Goal: Task Accomplishment & Management: Use online tool/utility

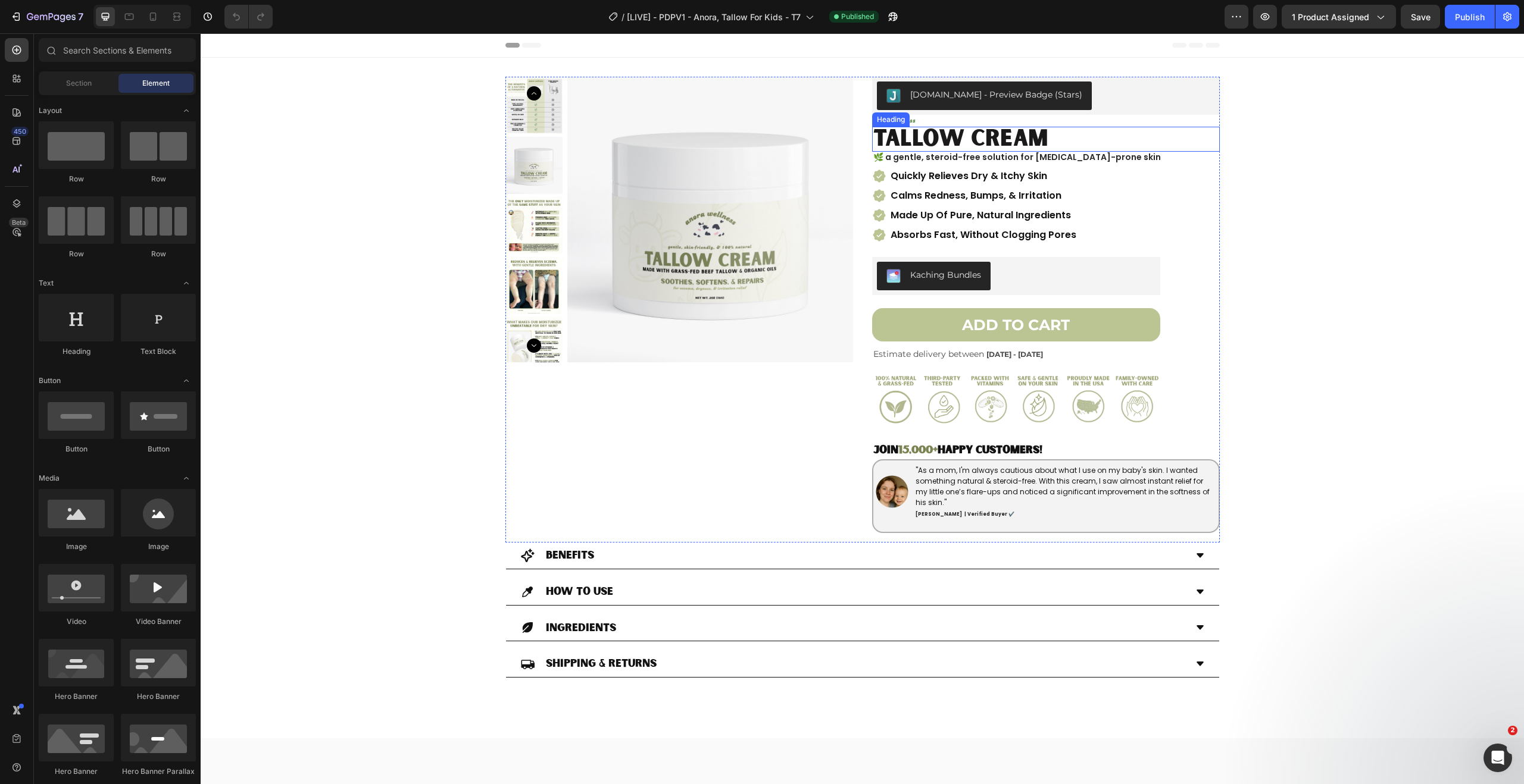
click at [933, 135] on h2 "TALLOW CREAM" at bounding box center [1046, 139] width 348 height 25
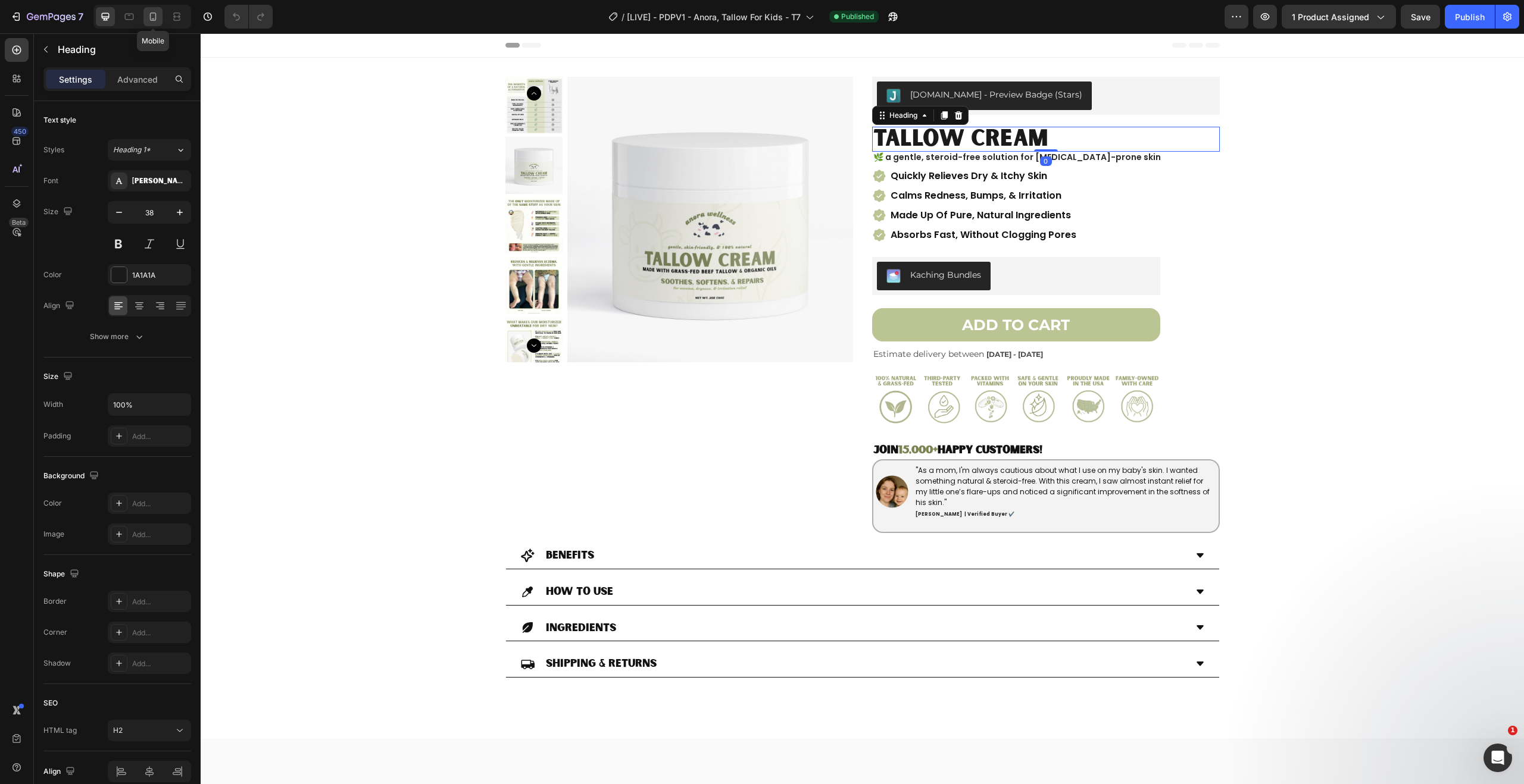
click at [149, 14] on icon at bounding box center [153, 17] width 12 height 12
type input "32"
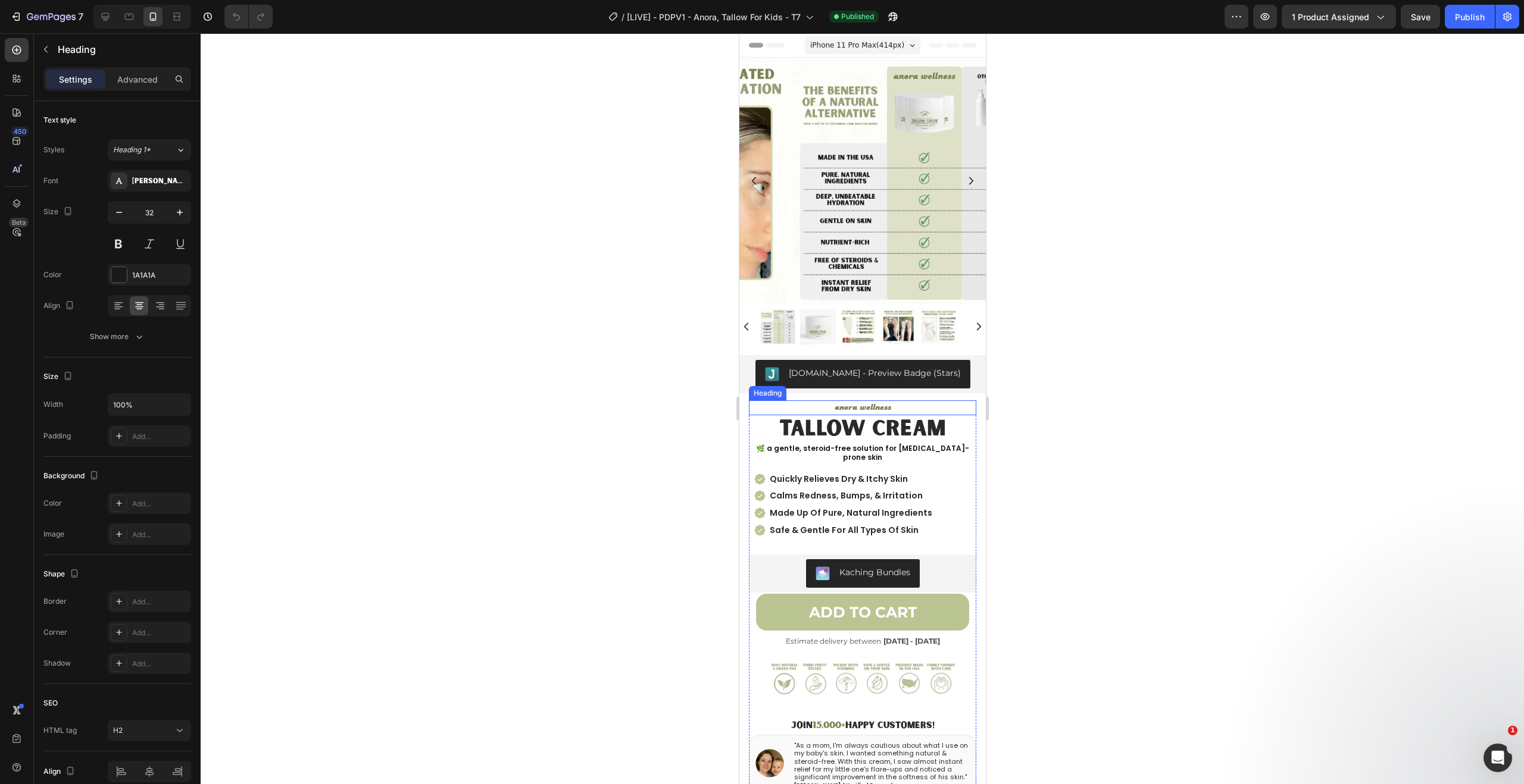
click at [862, 404] on h2 "anora wellness" at bounding box center [862, 408] width 228 height 15
click at [862, 423] on div "5" at bounding box center [862, 428] width 12 height 9
click at [863, 416] on div at bounding box center [862, 418] width 24 height 3
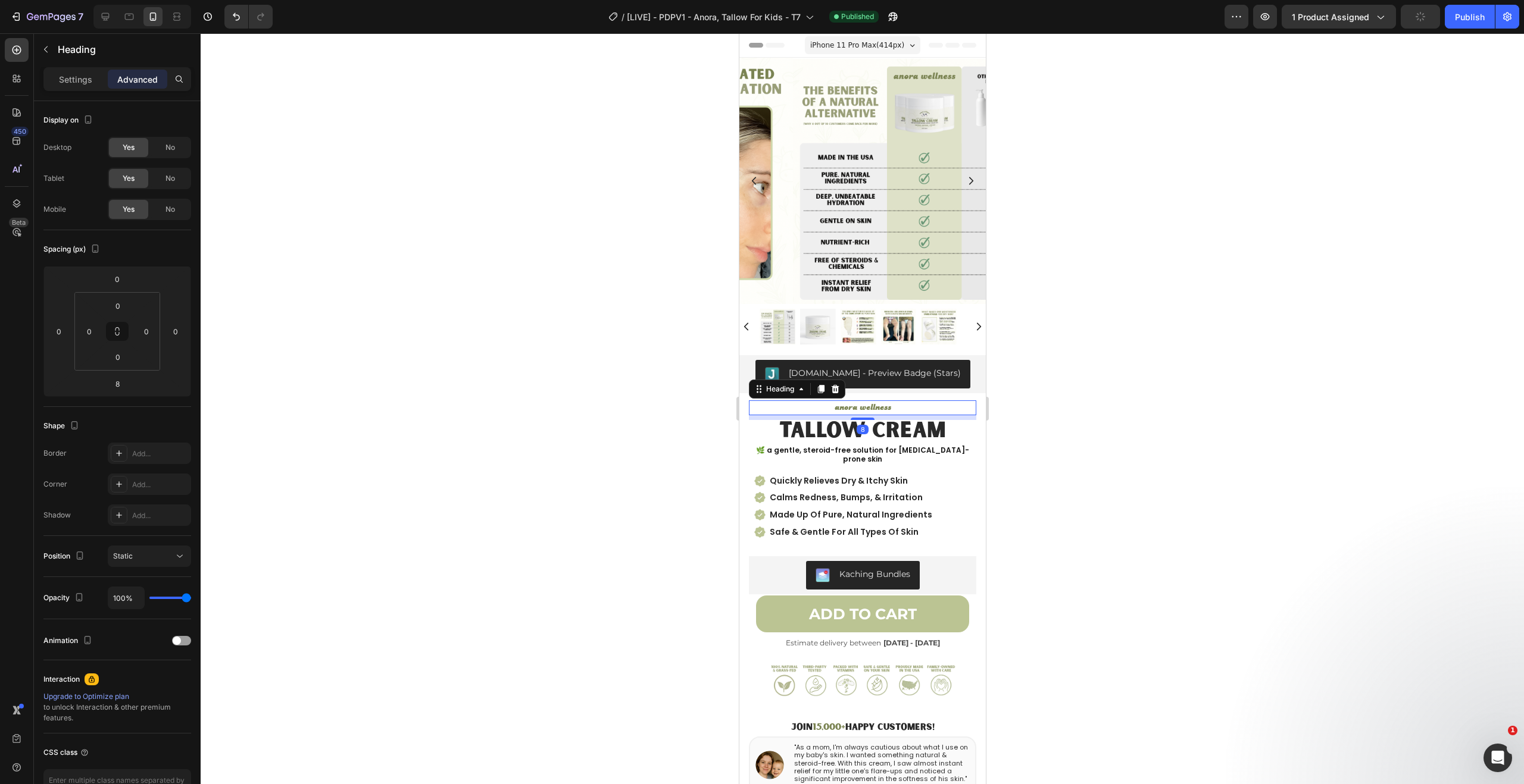
click at [1057, 356] on div at bounding box center [862, 409] width 1324 height 751
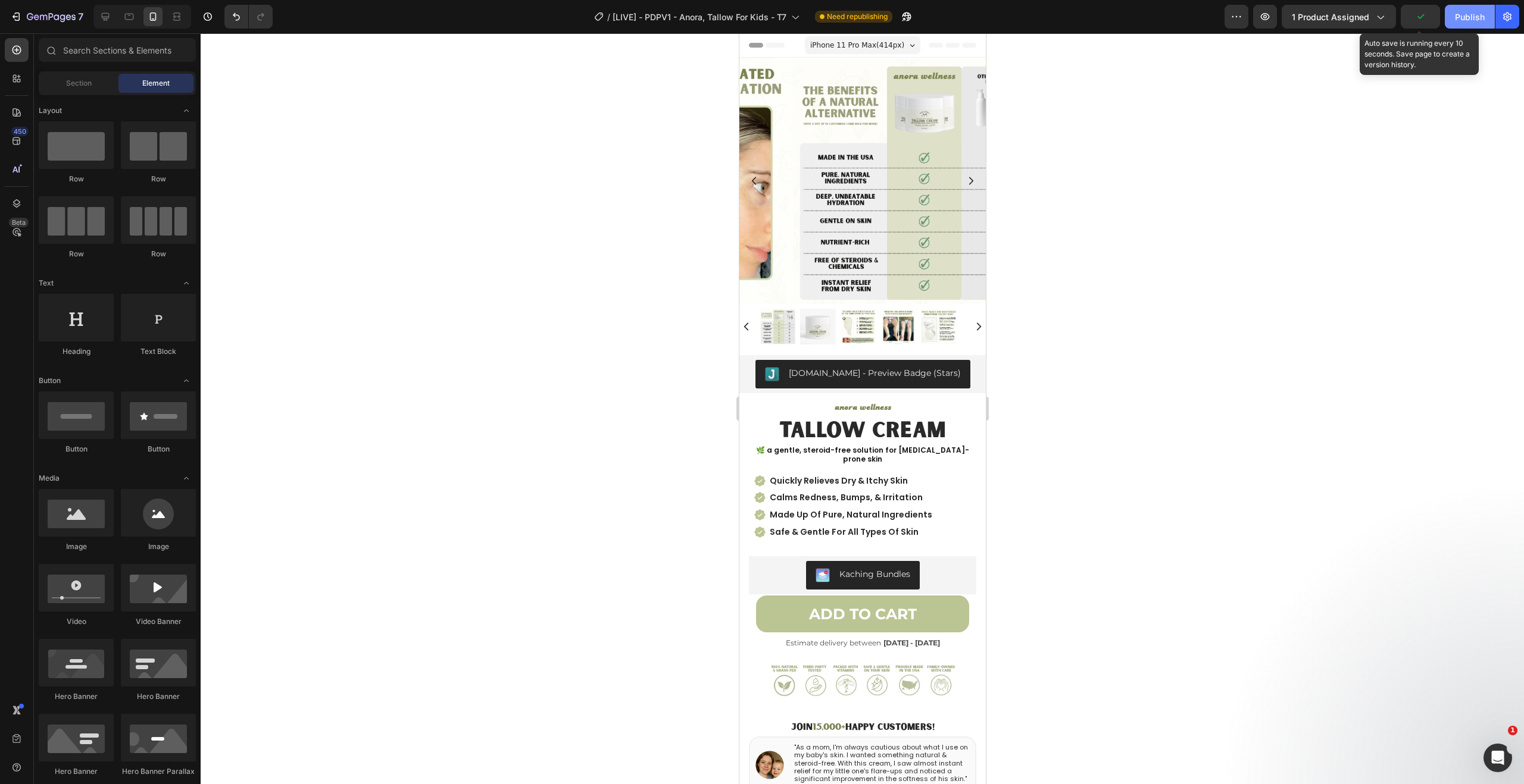
drag, startPoint x: 1422, startPoint y: 19, endPoint x: 1447, endPoint y: 24, distance: 25.5
click at [1422, 19] on icon "button" at bounding box center [1421, 17] width 12 height 12
click at [1460, 19] on div "Publish" at bounding box center [1470, 17] width 30 height 13
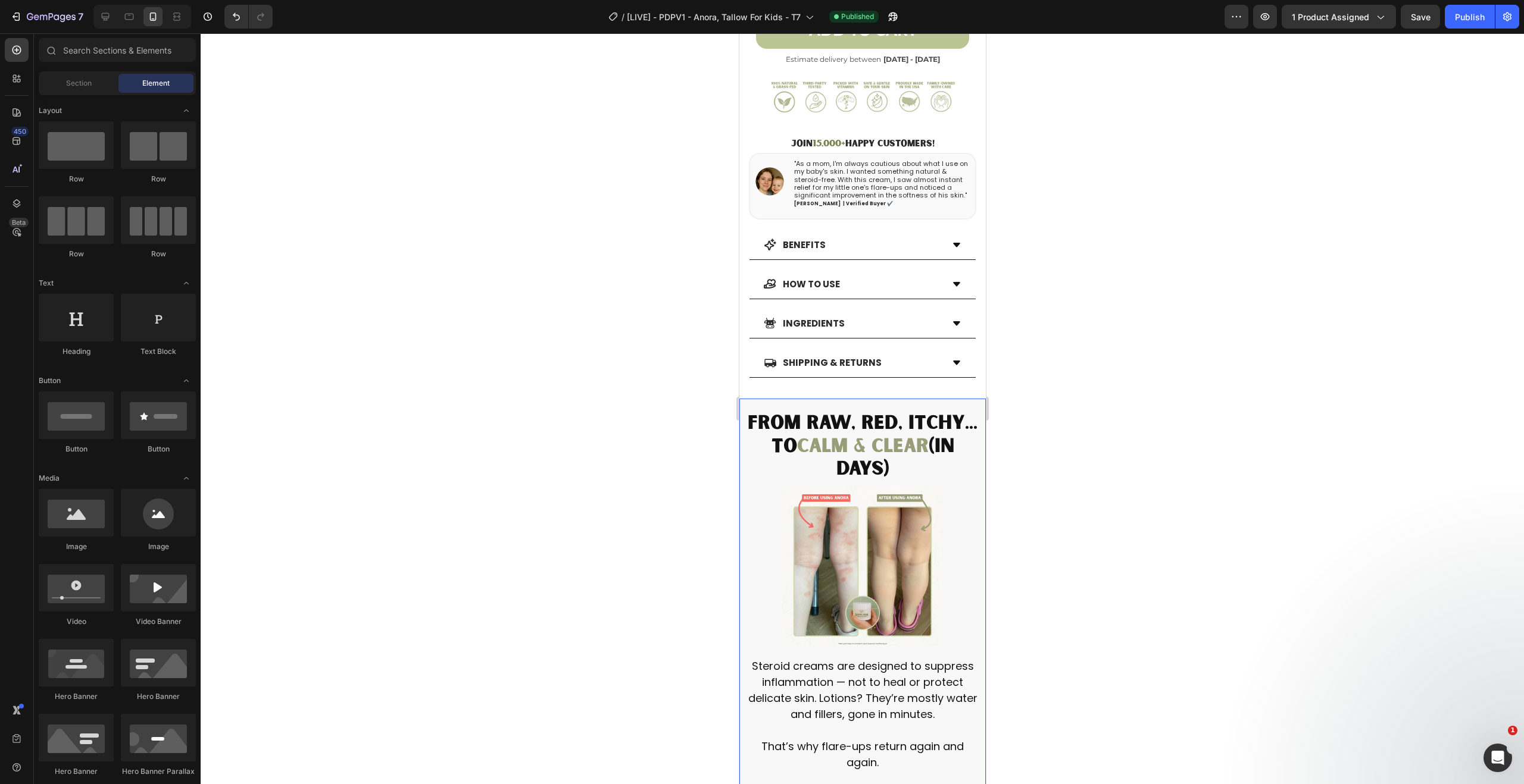
scroll to position [571, 0]
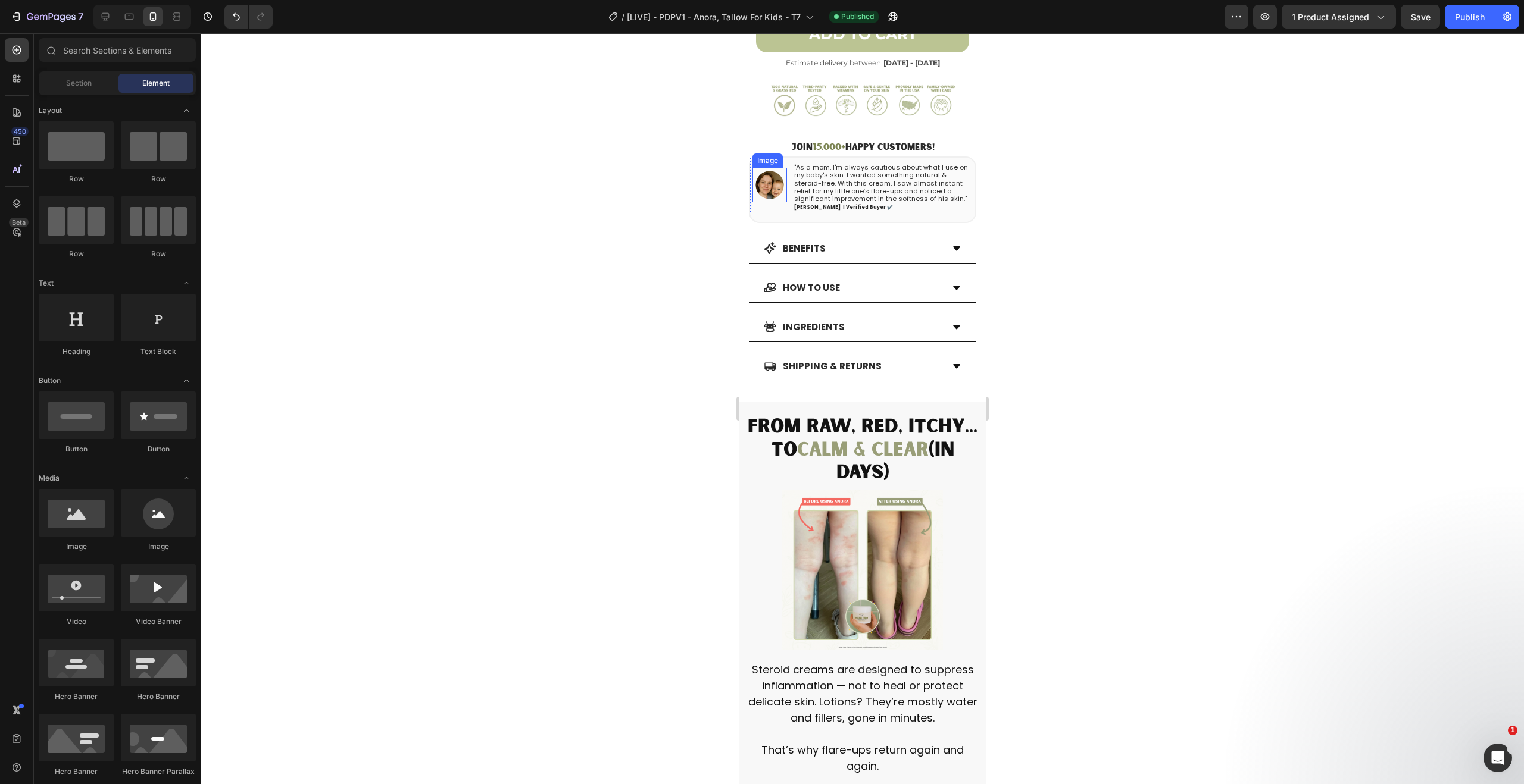
click at [770, 171] on img at bounding box center [769, 185] width 29 height 29
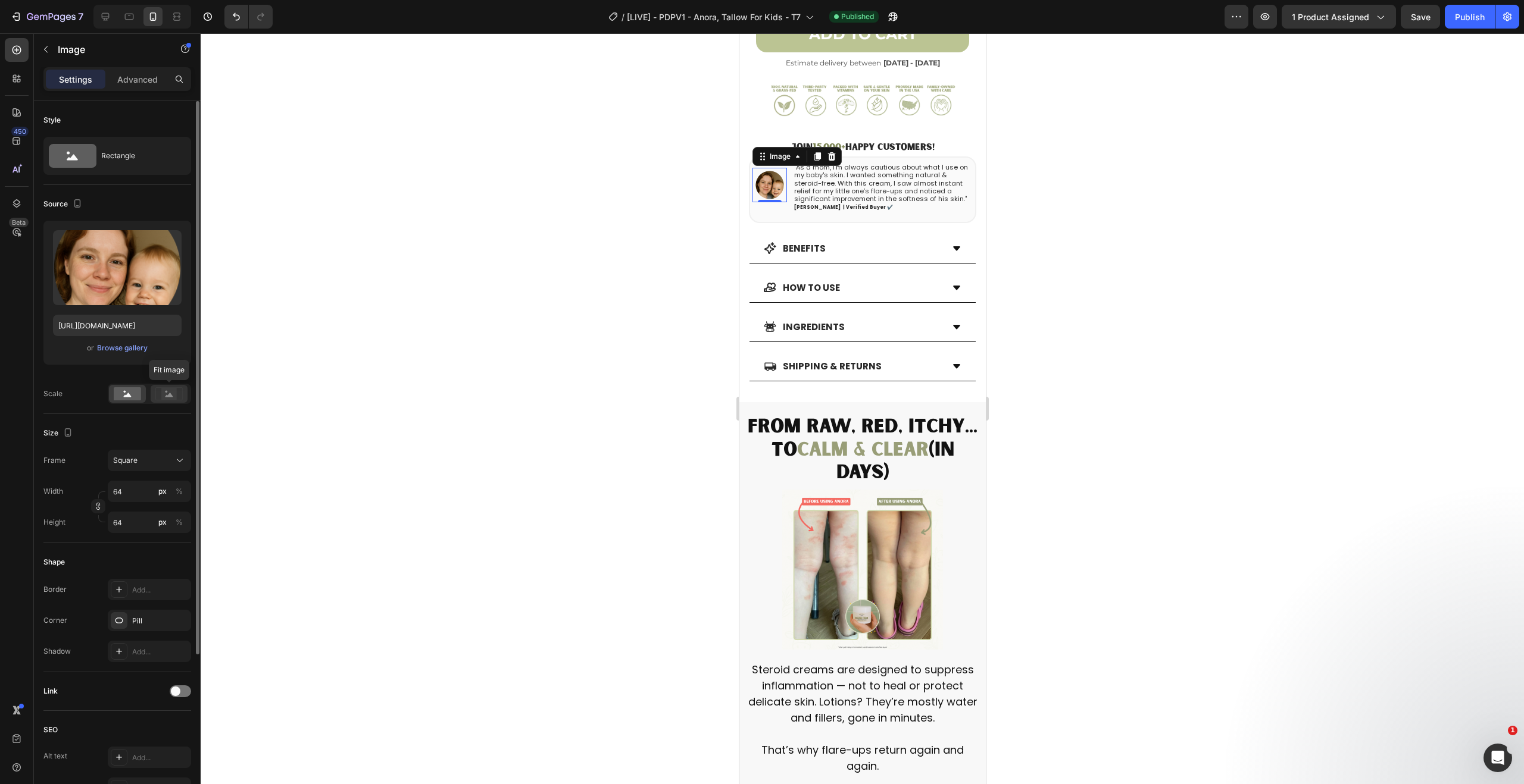
click at [170, 394] on icon at bounding box center [170, 395] width 8 height 4
click at [139, 395] on rect at bounding box center [127, 394] width 27 height 13
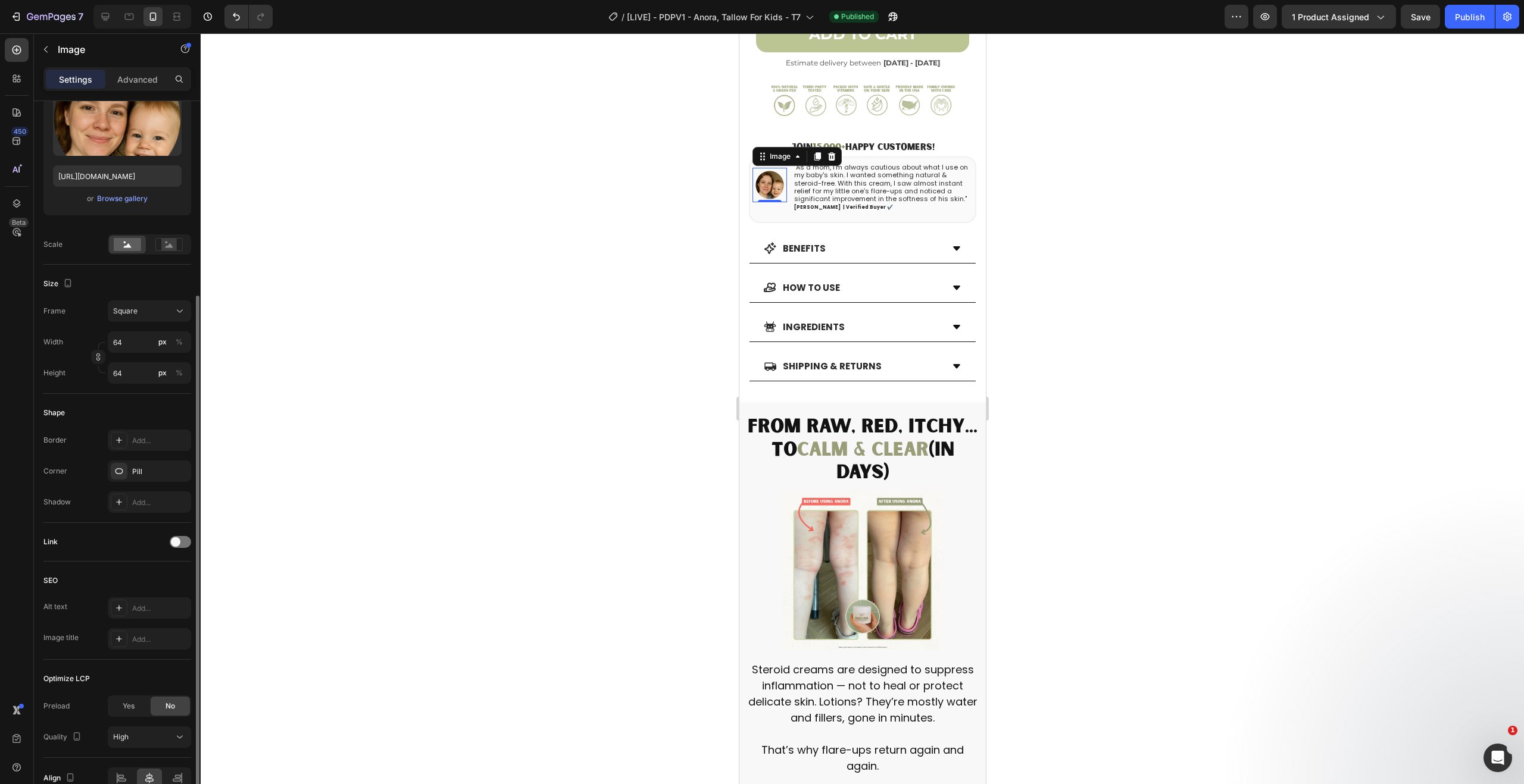
scroll to position [212, 0]
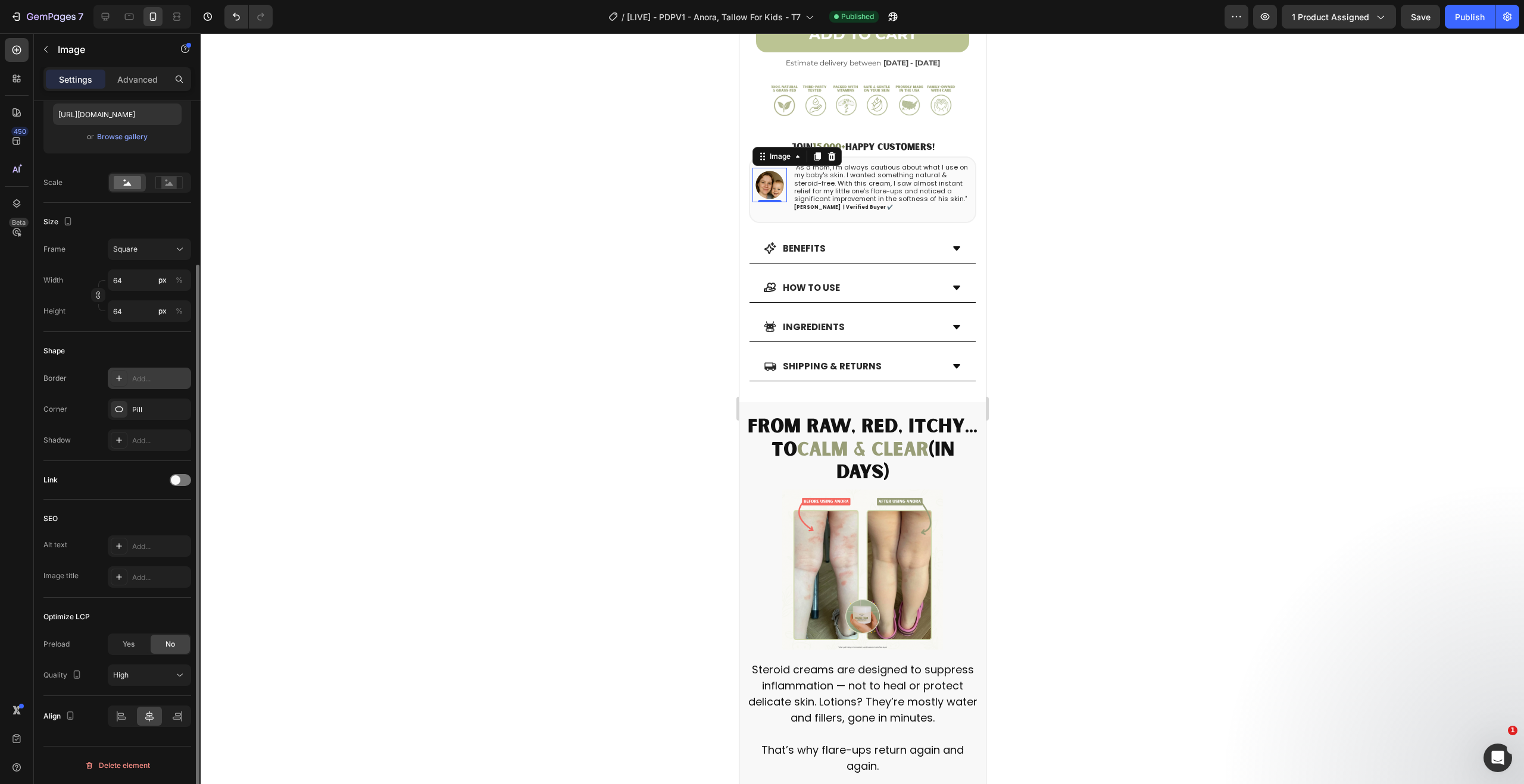
click at [160, 378] on div "Add..." at bounding box center [160, 379] width 56 height 11
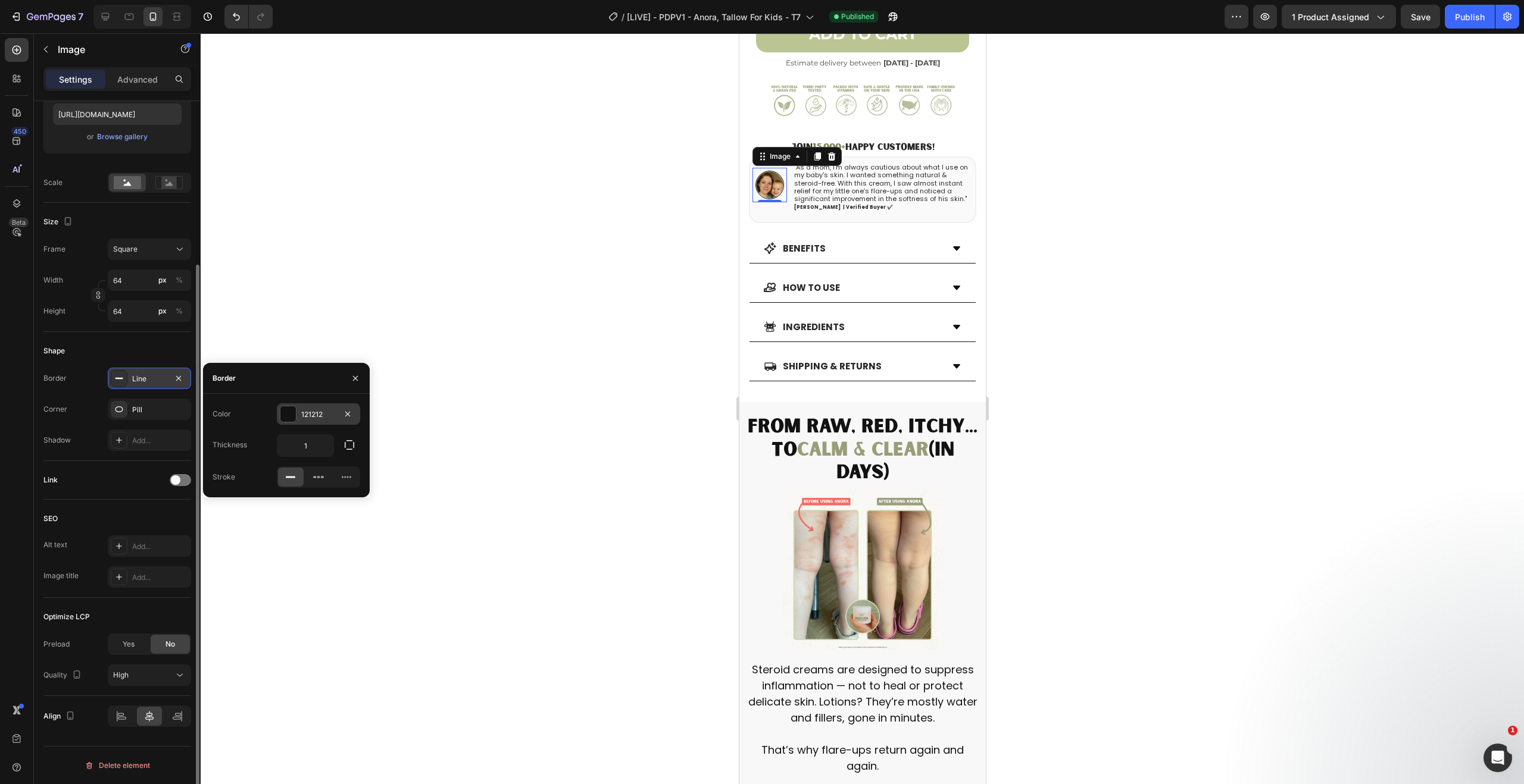
click at [313, 413] on div "121212" at bounding box center [318, 415] width 35 height 11
click at [313, 413] on input "100" at bounding box center [317, 414] width 33 height 21
click at [244, 460] on div at bounding box center [242, 460] width 12 height 12
click at [214, 462] on div at bounding box center [220, 459] width 14 height 14
type input "BBC493"
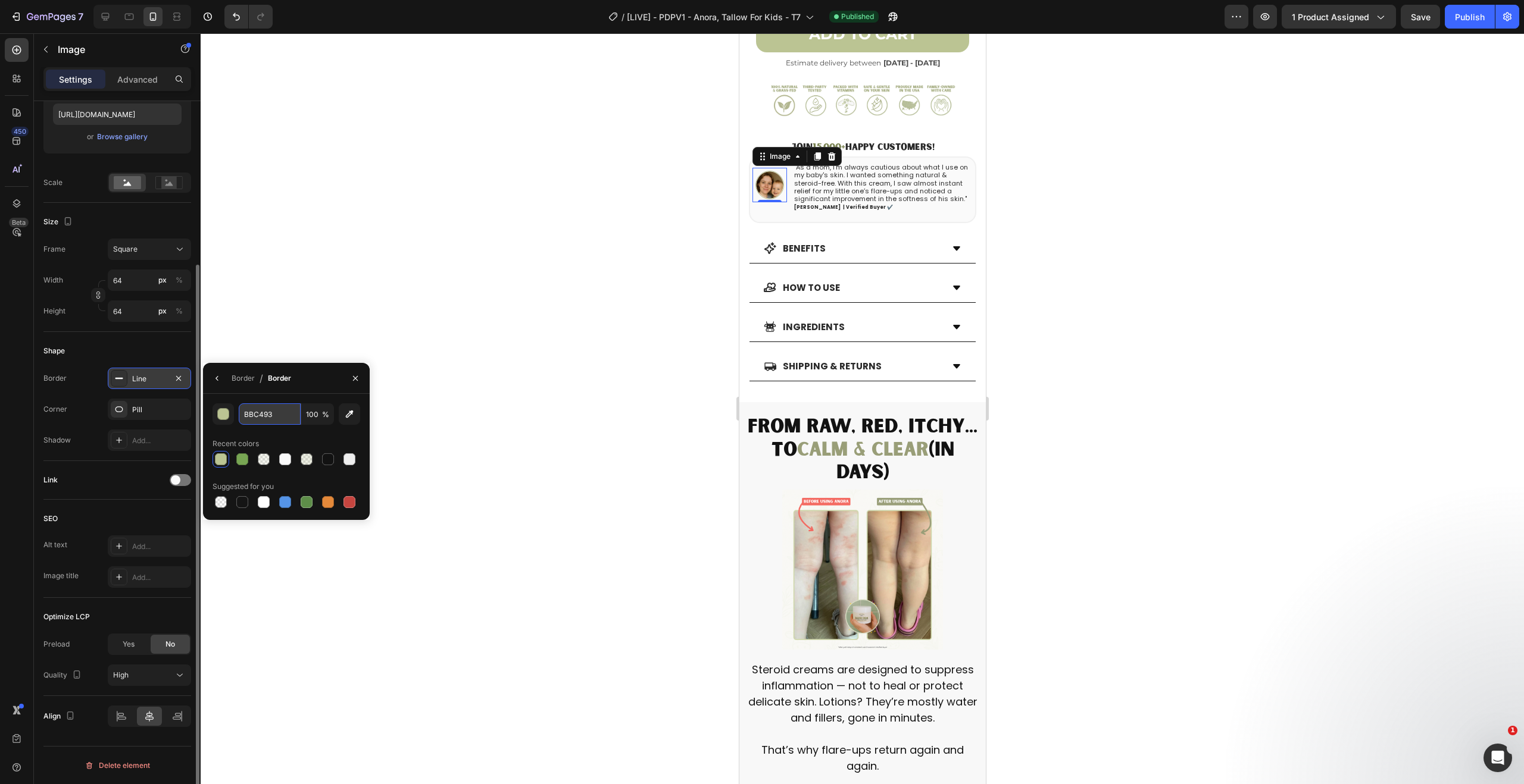
click at [263, 416] on input "BBC493" at bounding box center [270, 414] width 62 height 21
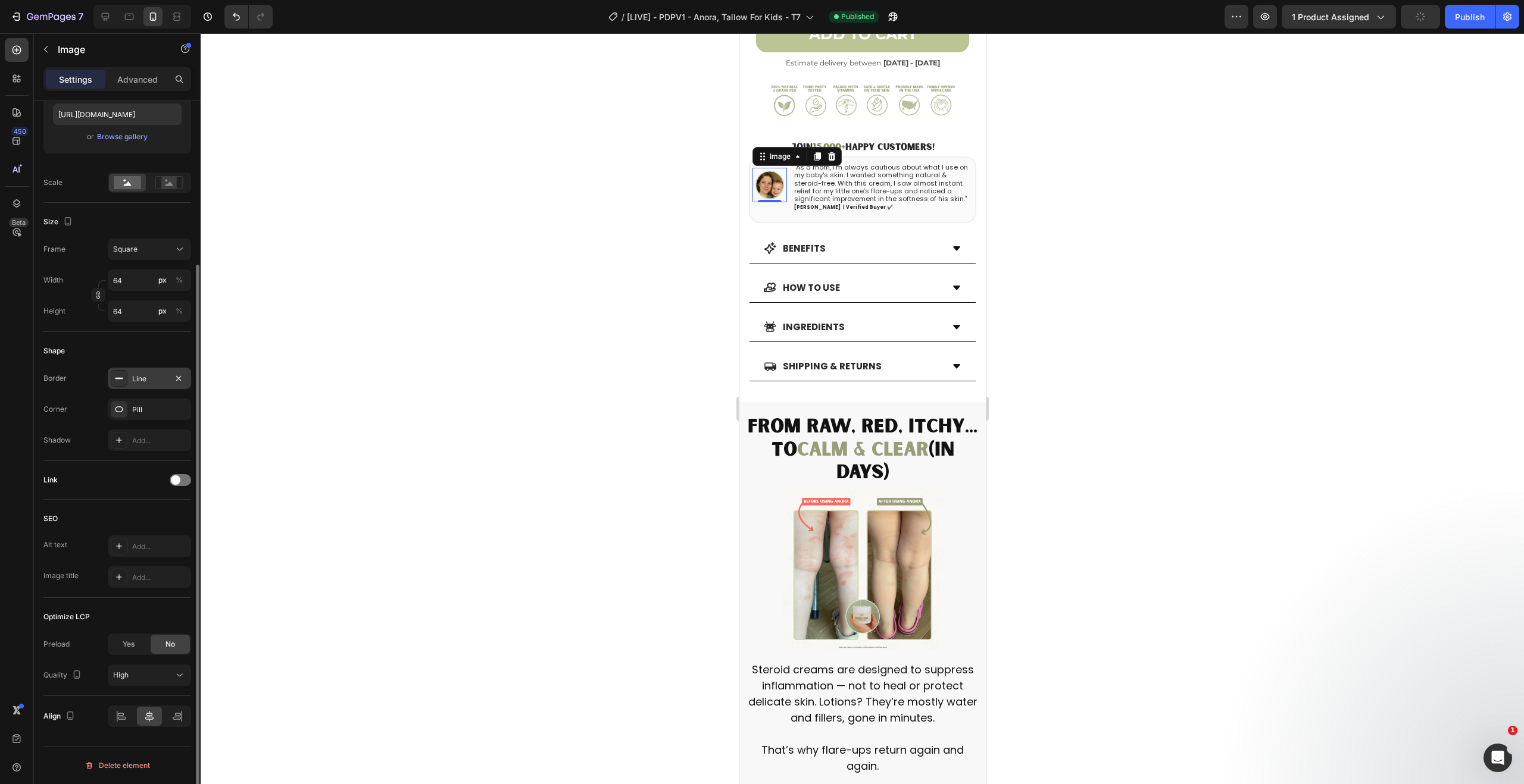
click at [289, 338] on div at bounding box center [862, 409] width 1324 height 751
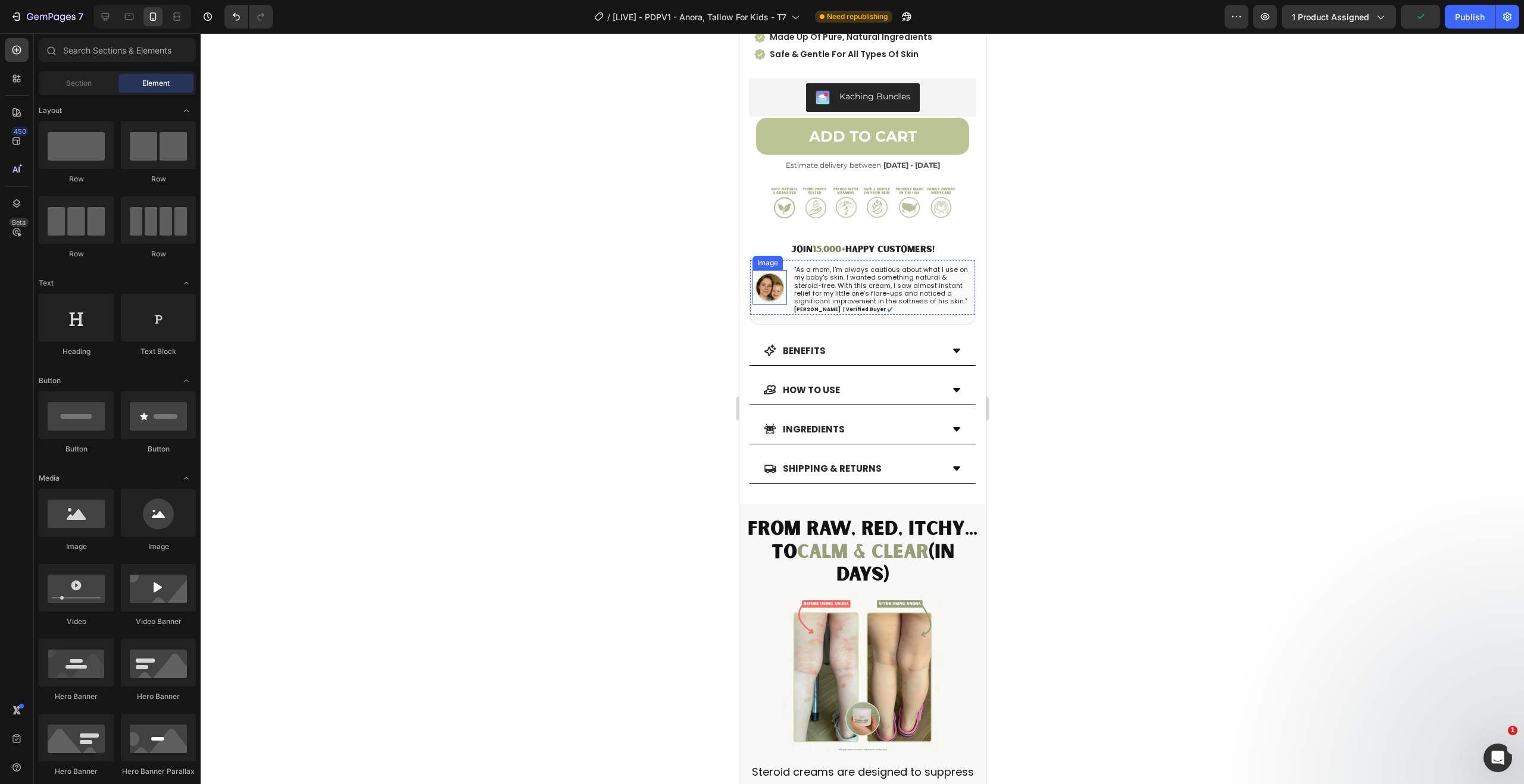
scroll to position [476, 0]
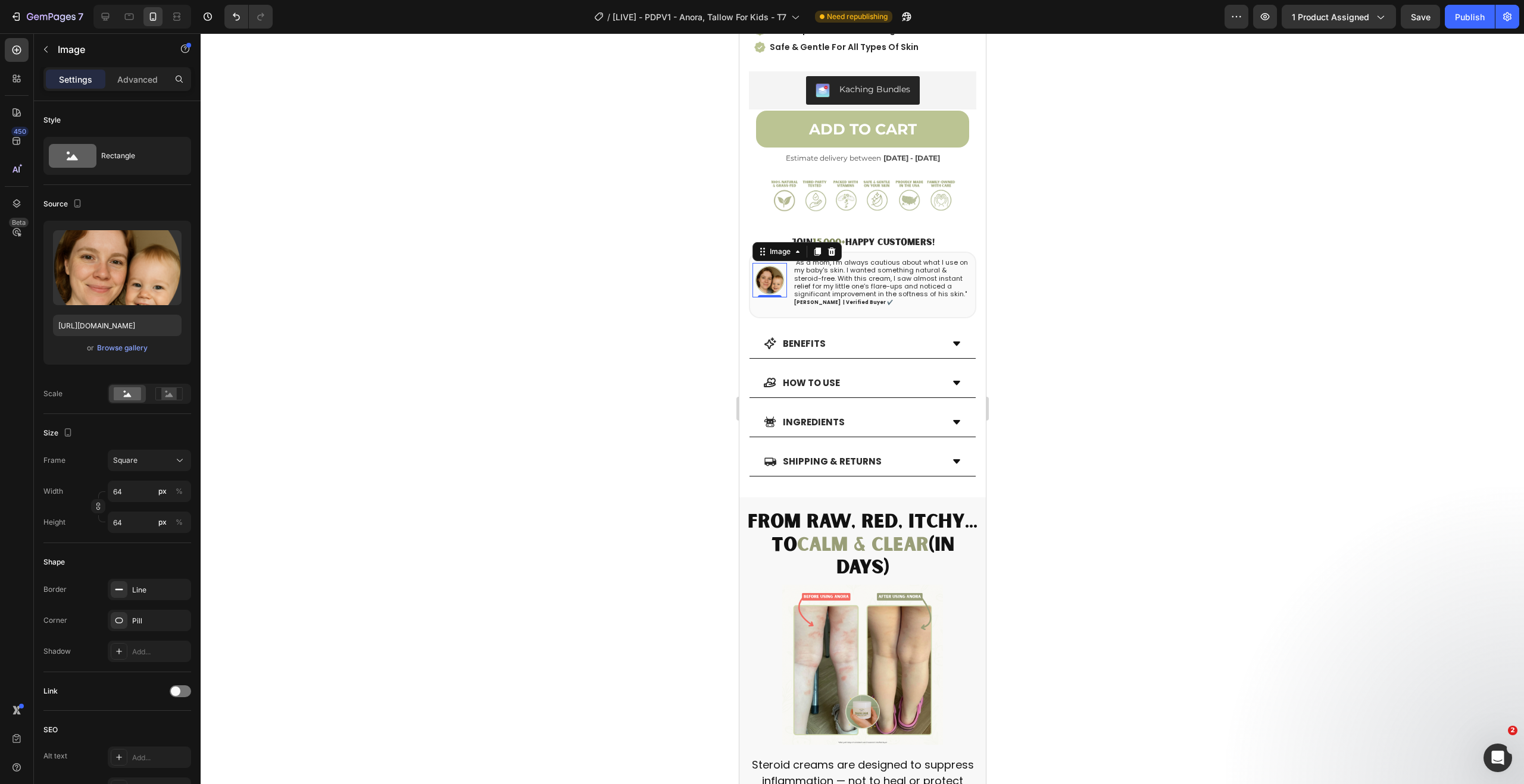
click at [771, 272] on img at bounding box center [769, 280] width 29 height 29
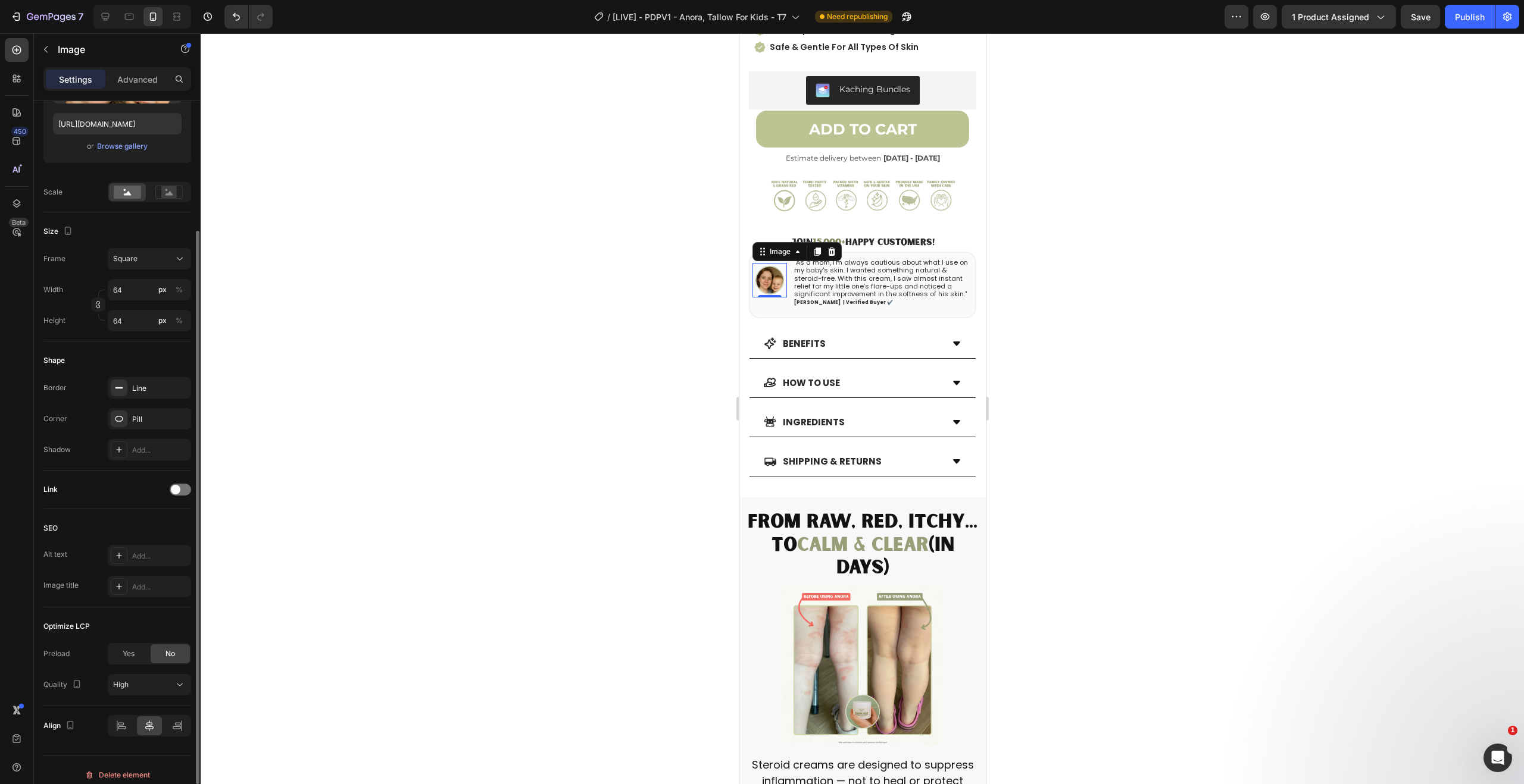
scroll to position [187, 0]
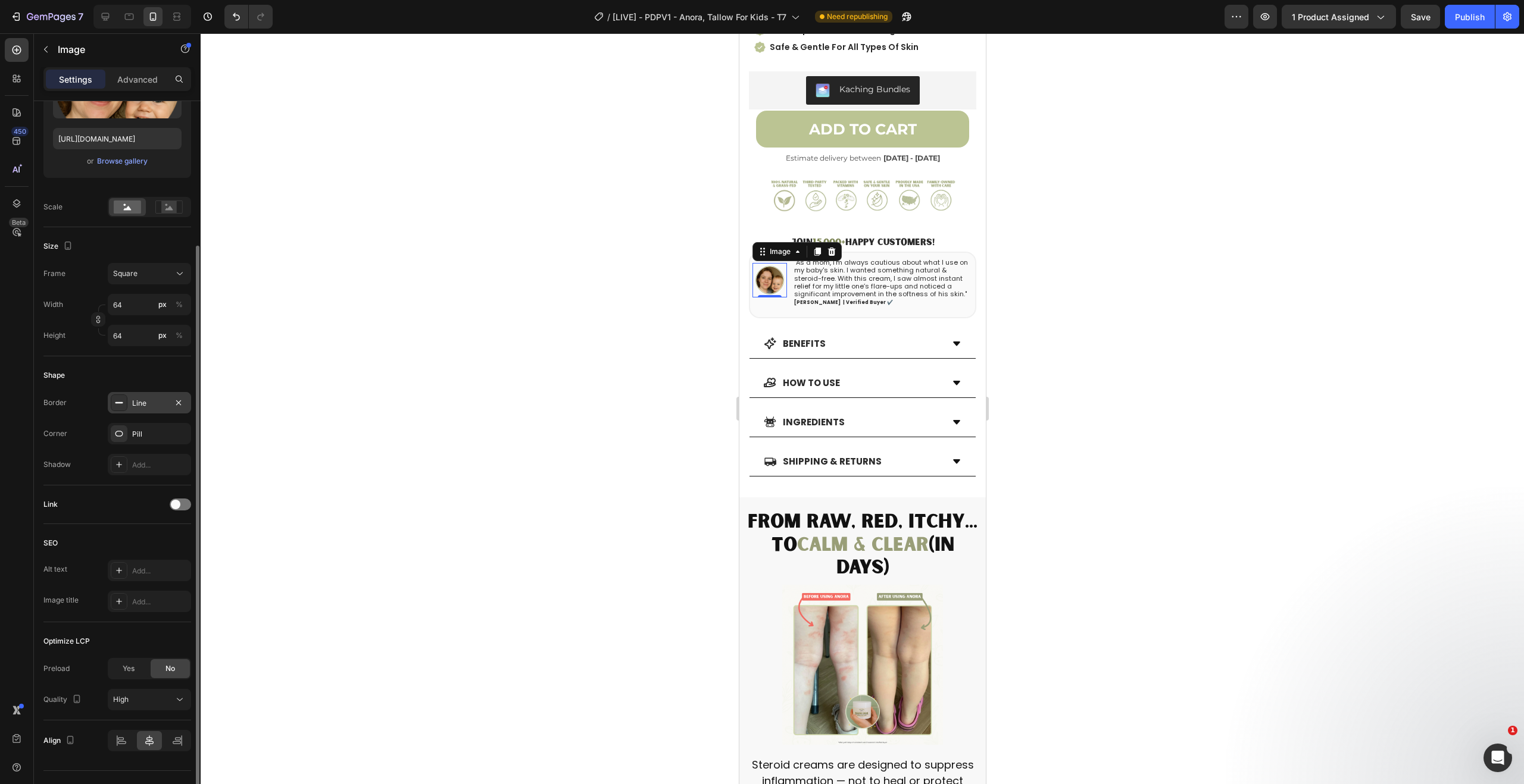
click at [148, 398] on div "Line" at bounding box center [150, 404] width 35 height 11
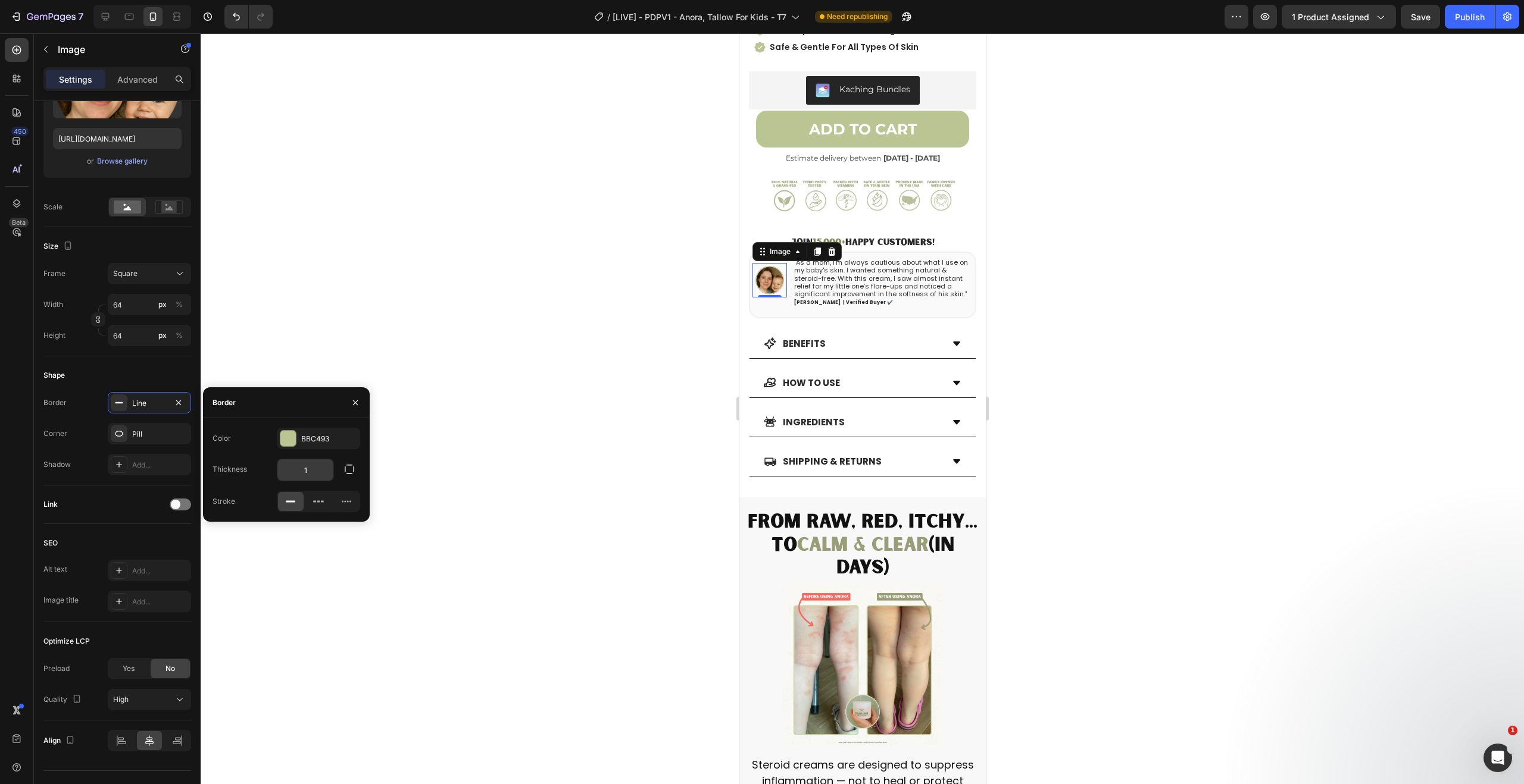
click at [302, 474] on input "1" at bounding box center [306, 470] width 56 height 21
drag, startPoint x: 306, startPoint y: 472, endPoint x: 278, endPoint y: 475, distance: 28.2
click at [278, 475] on input "3" at bounding box center [306, 470] width 56 height 21
type input "1.5"
click at [514, 374] on div at bounding box center [862, 409] width 1324 height 751
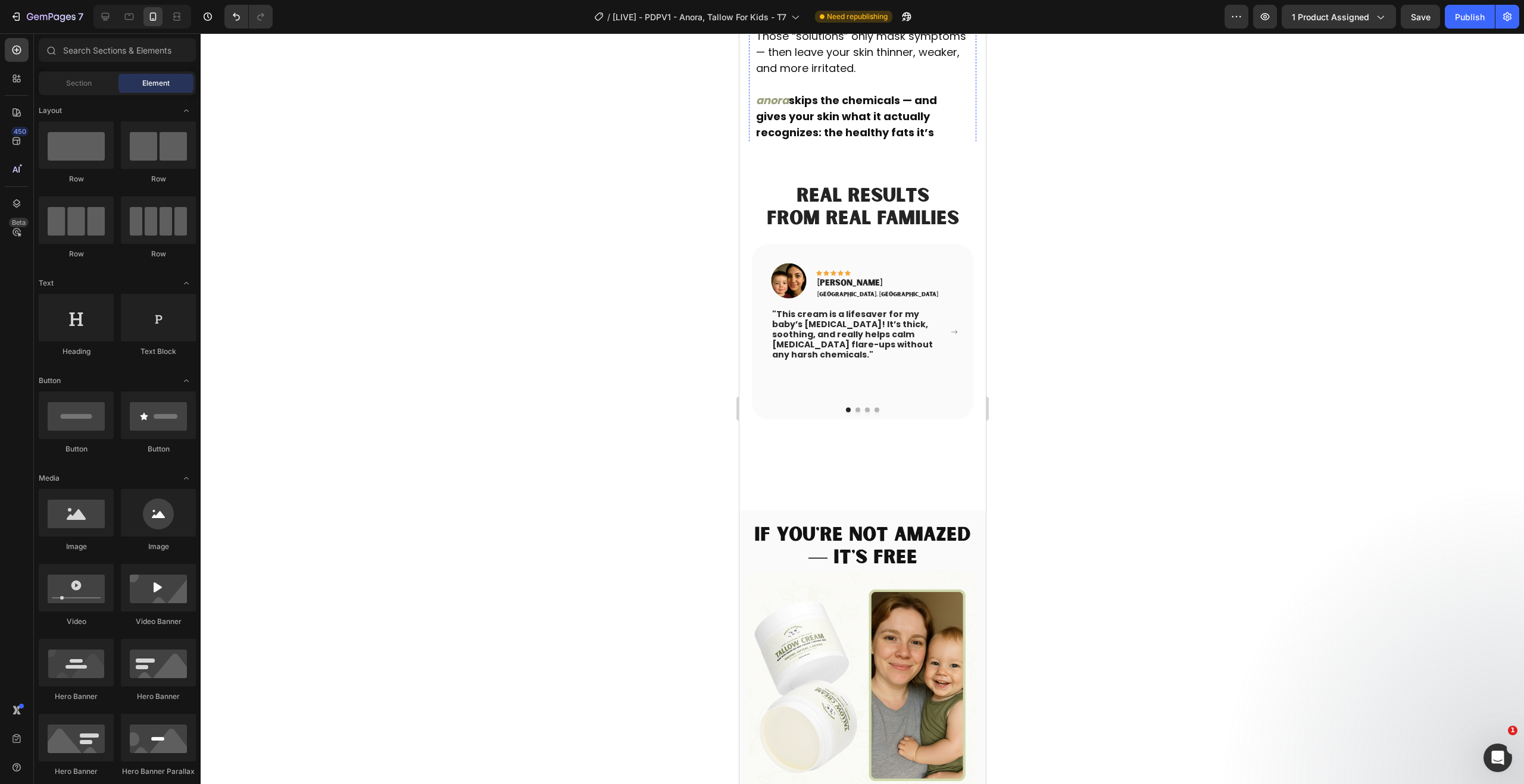
scroll to position [2495, 0]
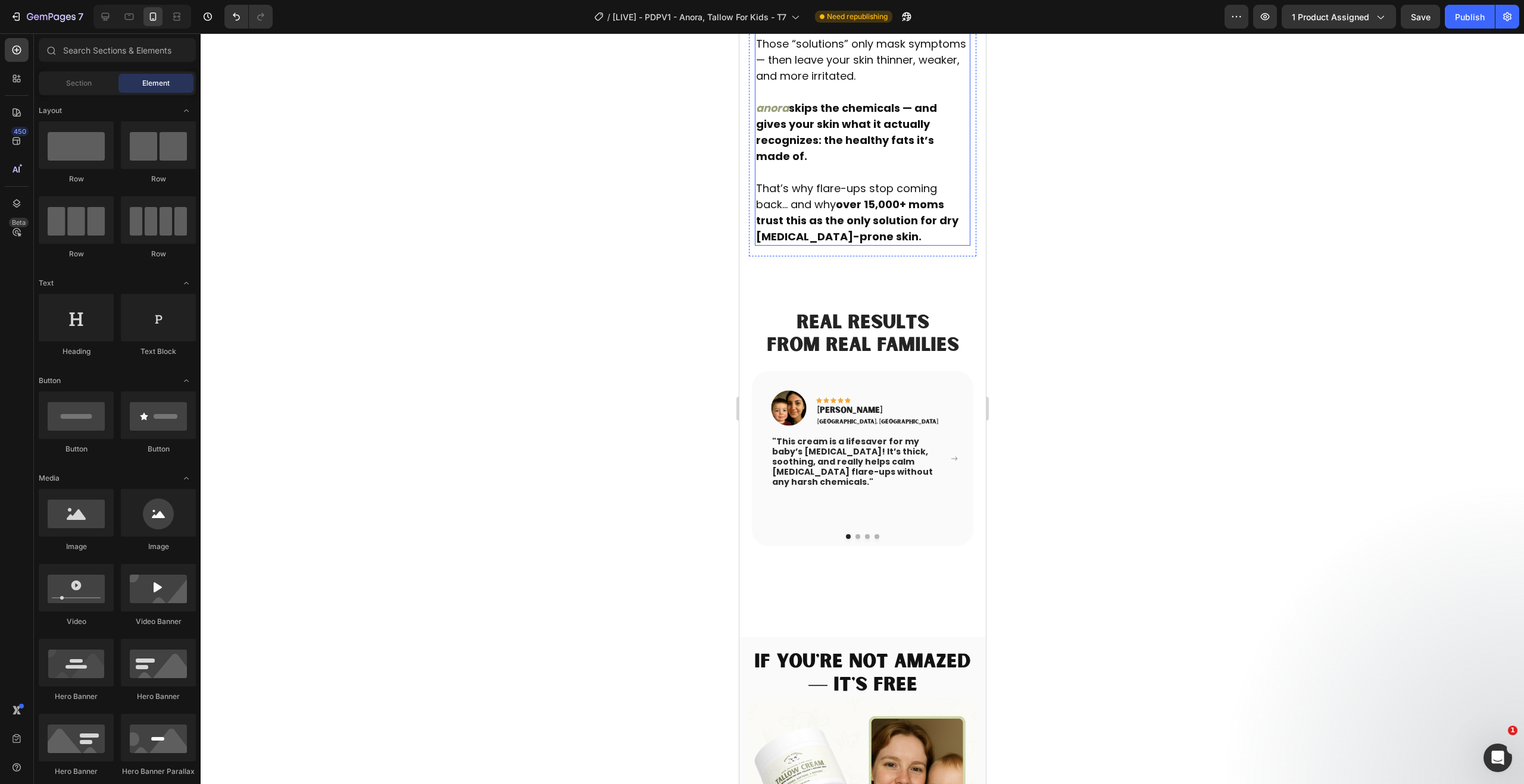
click at [803, 100] on p at bounding box center [862, 92] width 213 height 16
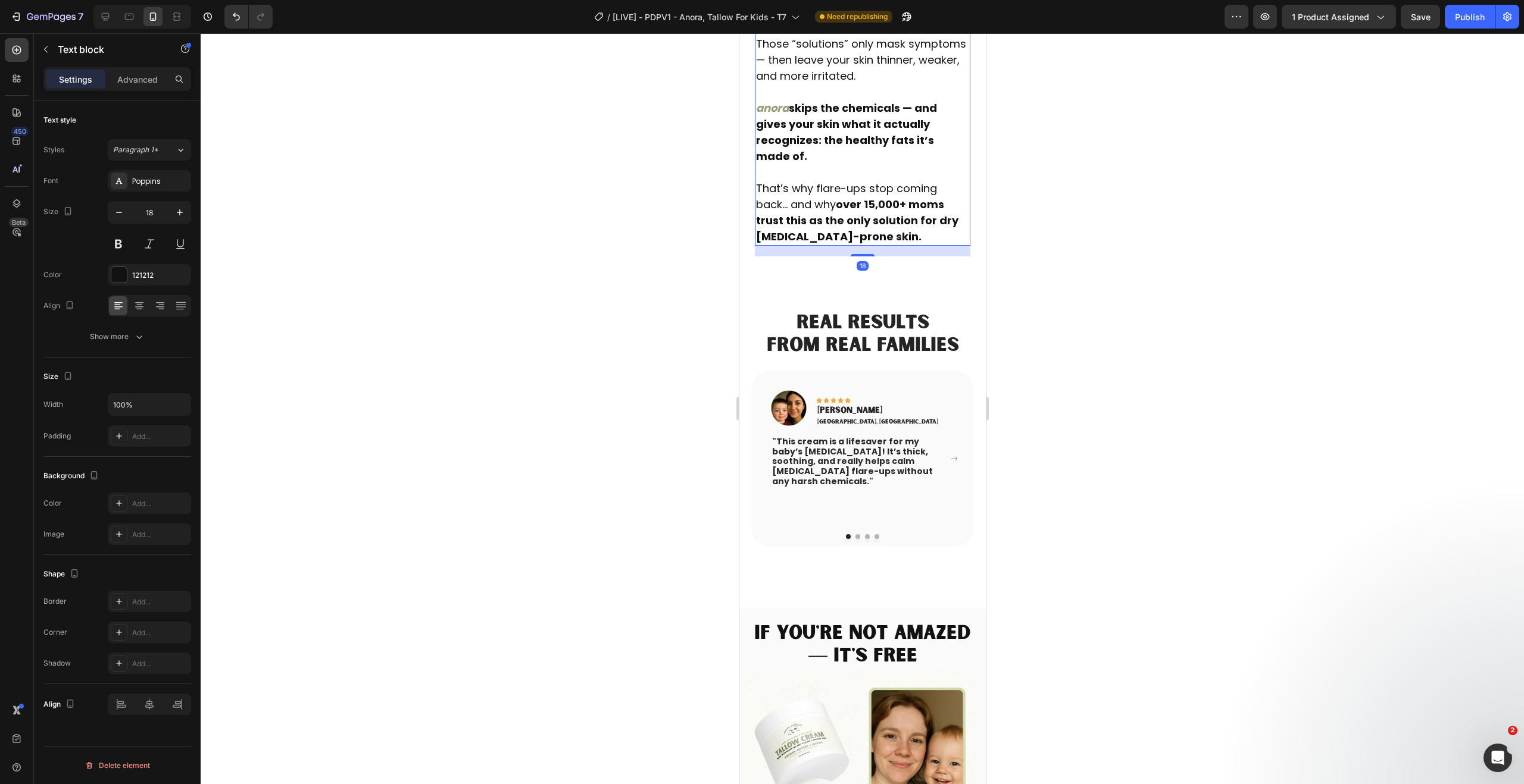
scroll to position [2655, 0]
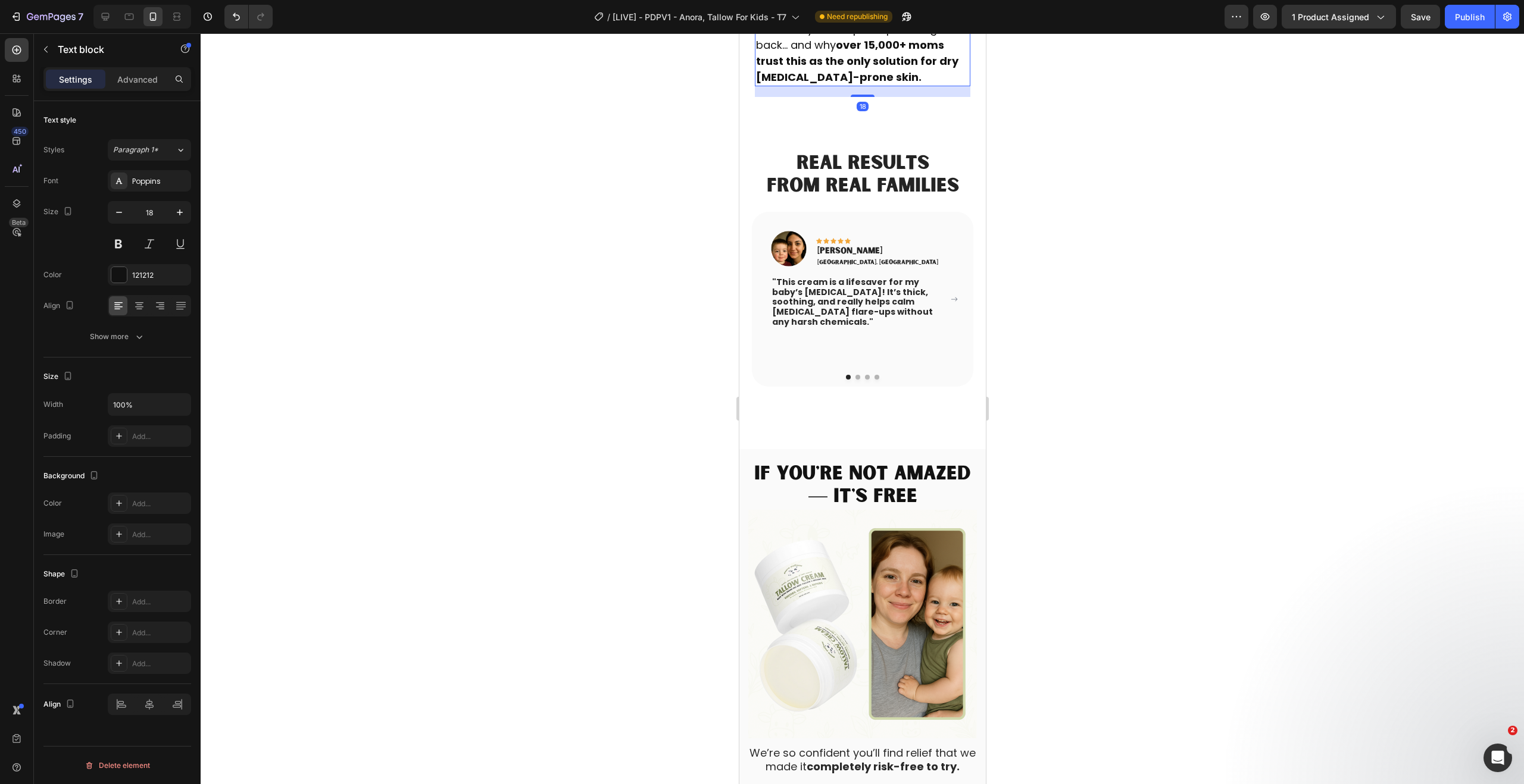
click at [790, 267] on img at bounding box center [788, 249] width 36 height 36
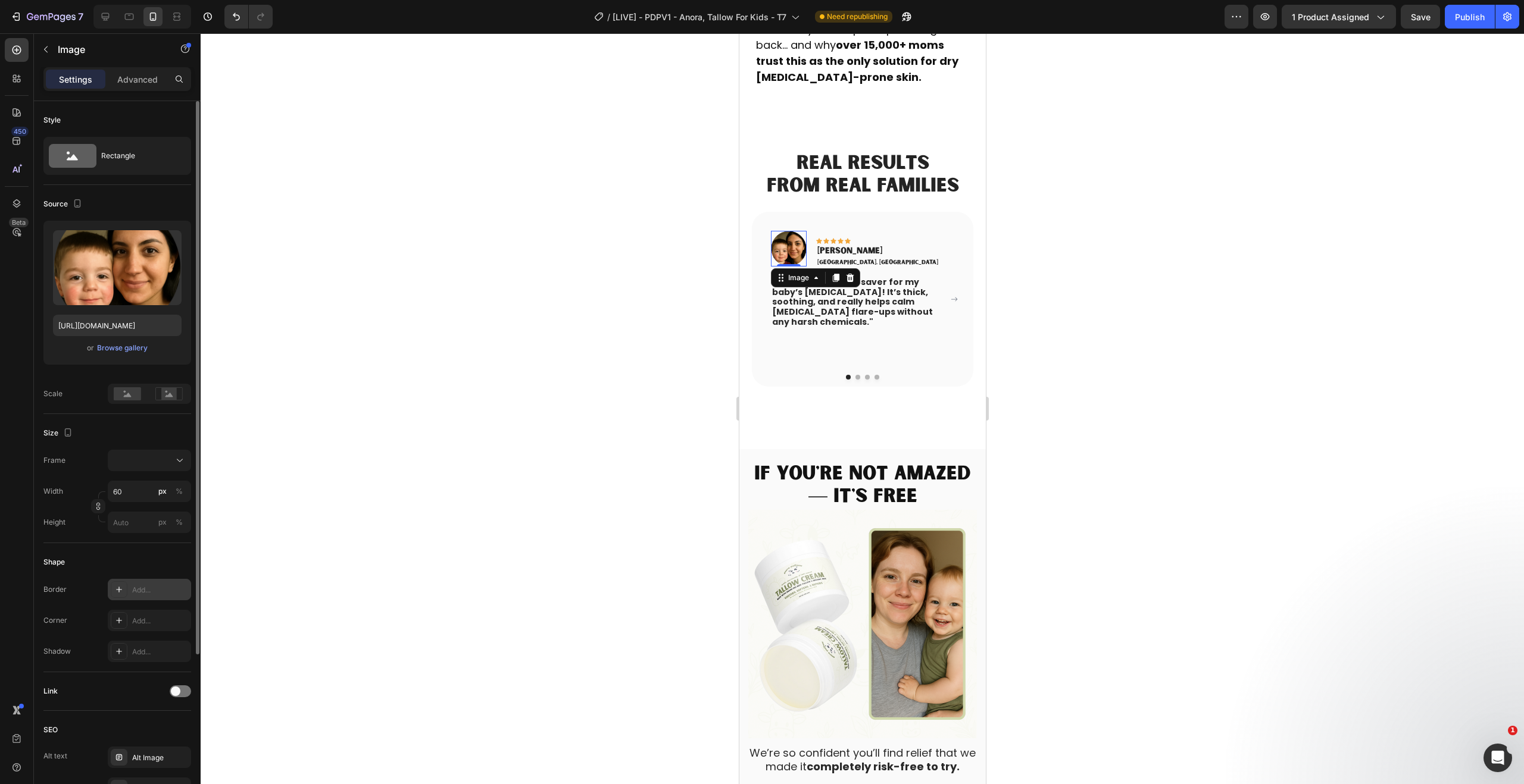
click at [168, 593] on div "Add..." at bounding box center [160, 591] width 56 height 11
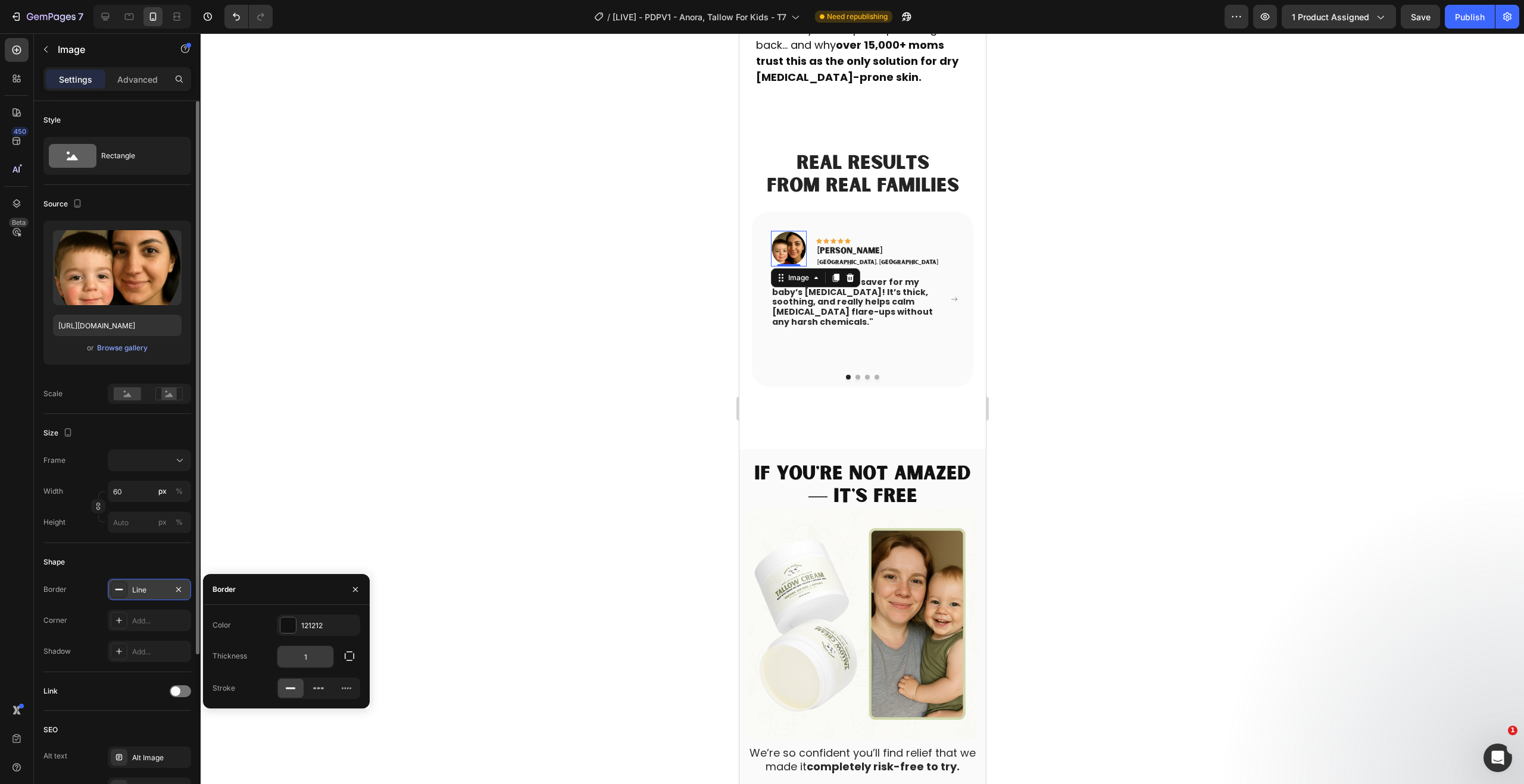
click at [303, 653] on input "1" at bounding box center [306, 657] width 56 height 21
type input "1.5"
click at [336, 615] on div "121212" at bounding box center [318, 625] width 83 height 21
click at [245, 671] on div at bounding box center [242, 671] width 12 height 12
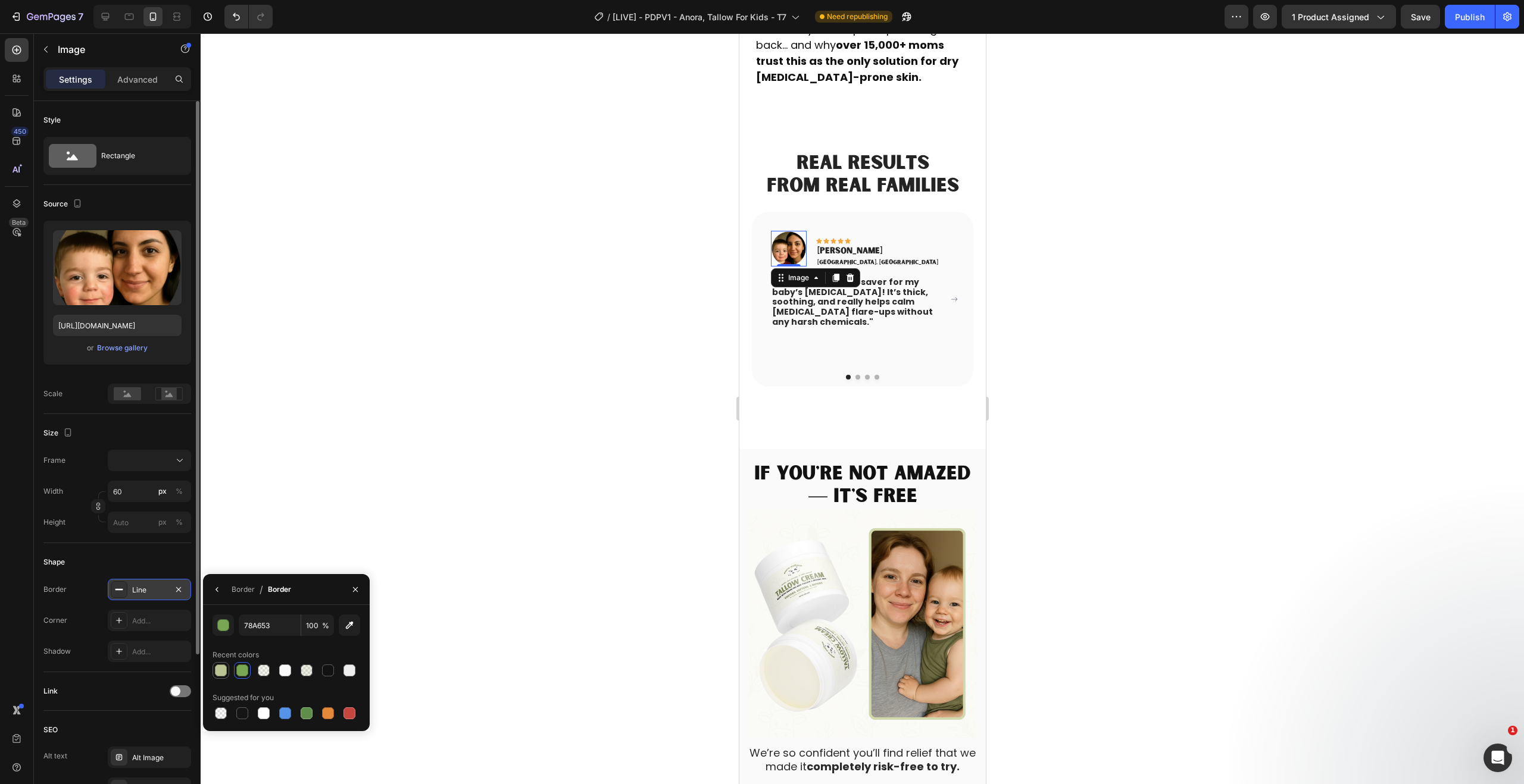
click at [220, 672] on div at bounding box center [221, 671] width 12 height 12
type input "BBC493"
click at [355, 488] on div at bounding box center [862, 409] width 1324 height 751
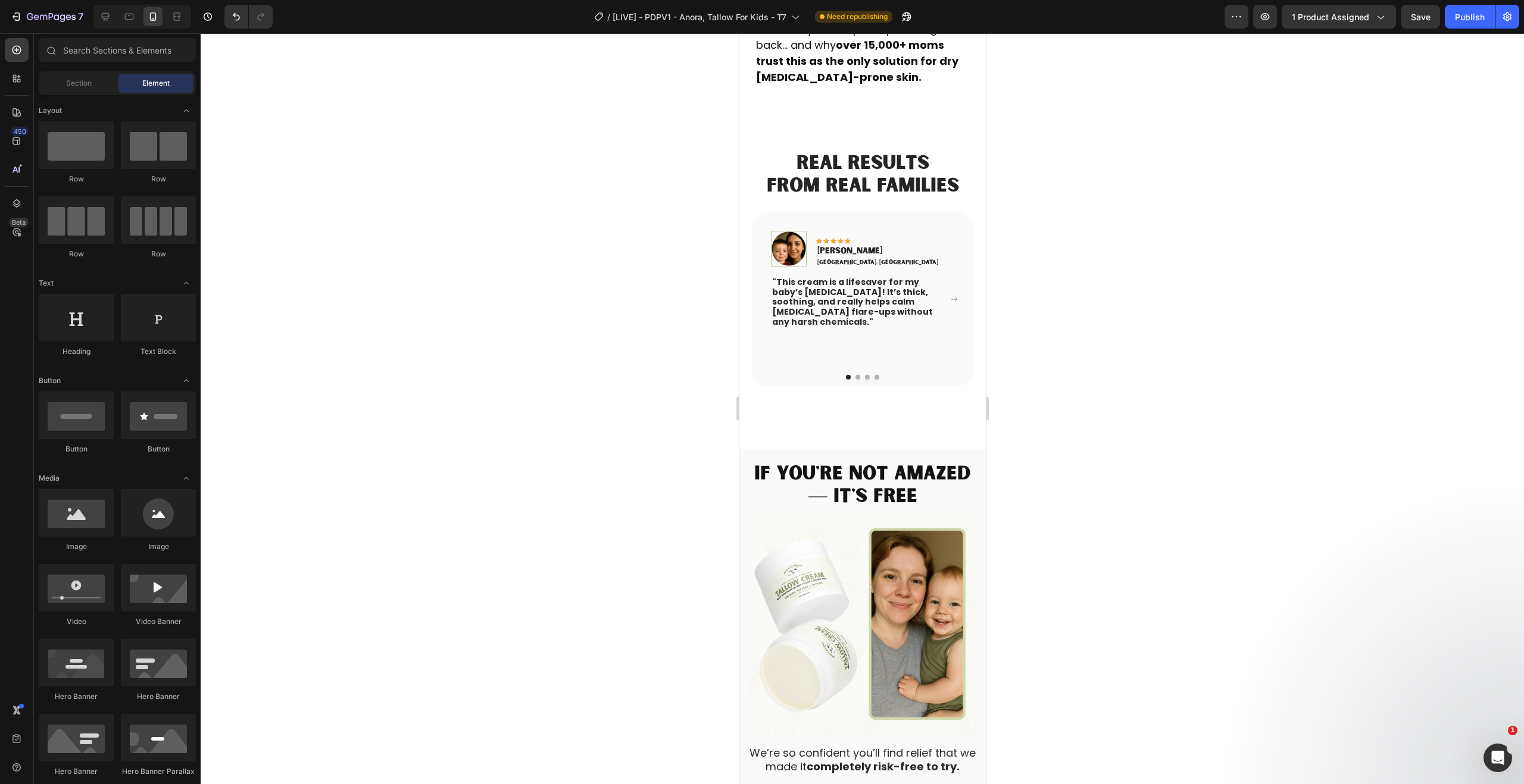
click at [355, 488] on div at bounding box center [862, 409] width 1324 height 751
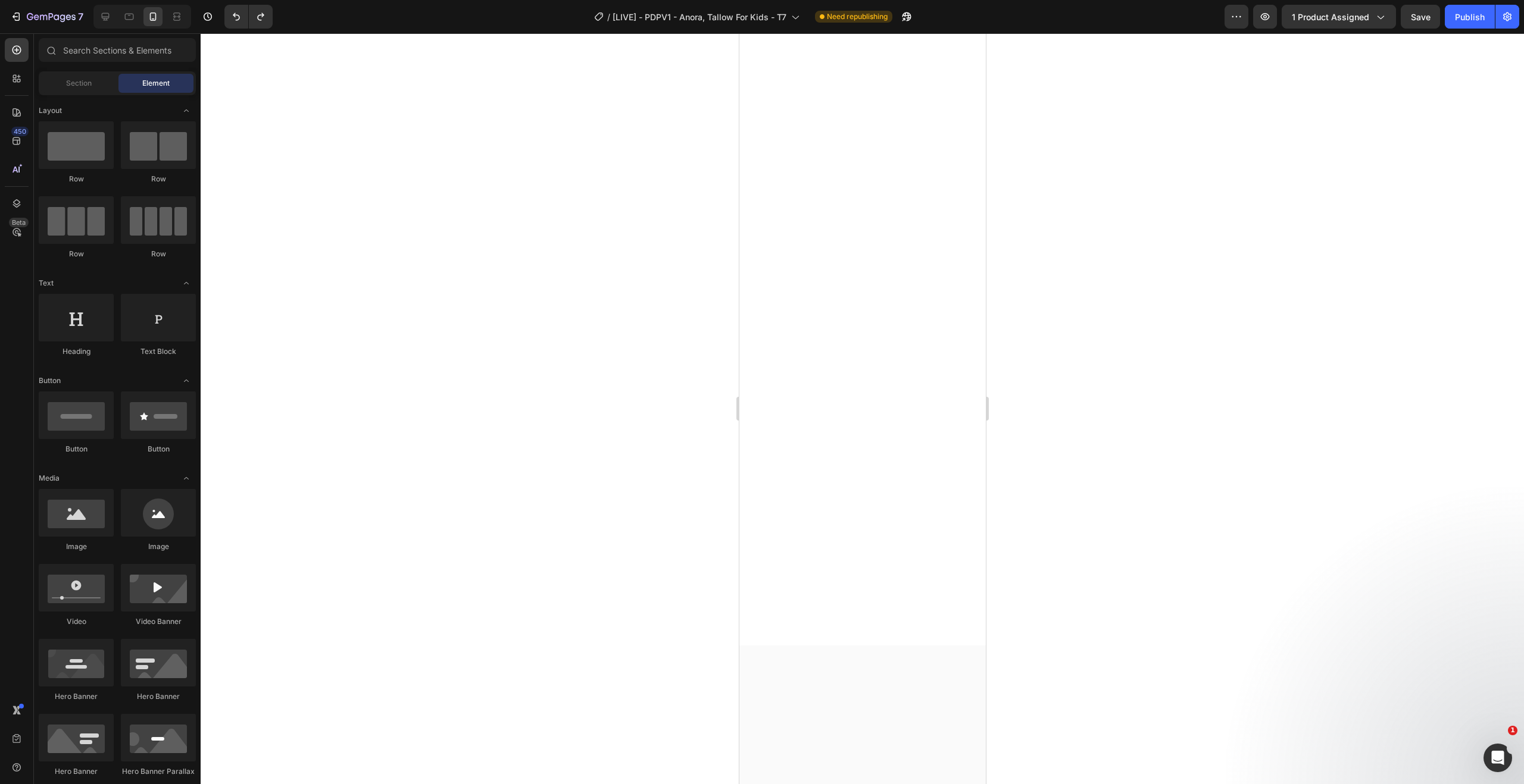
scroll to position [0, 0]
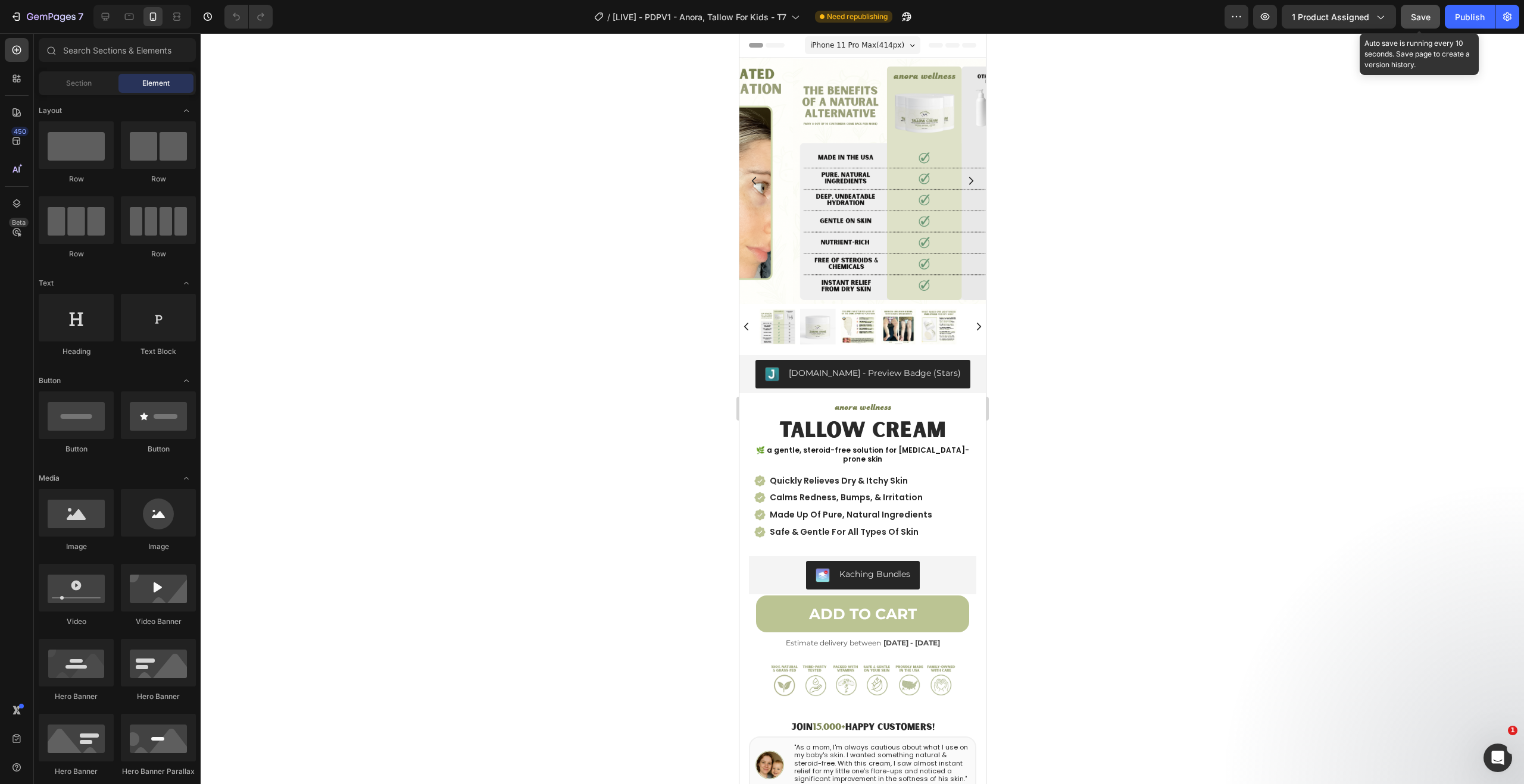
click at [1425, 15] on span "Save" at bounding box center [1421, 17] width 19 height 10
click at [1459, 19] on div "Publish" at bounding box center [1470, 17] width 30 height 13
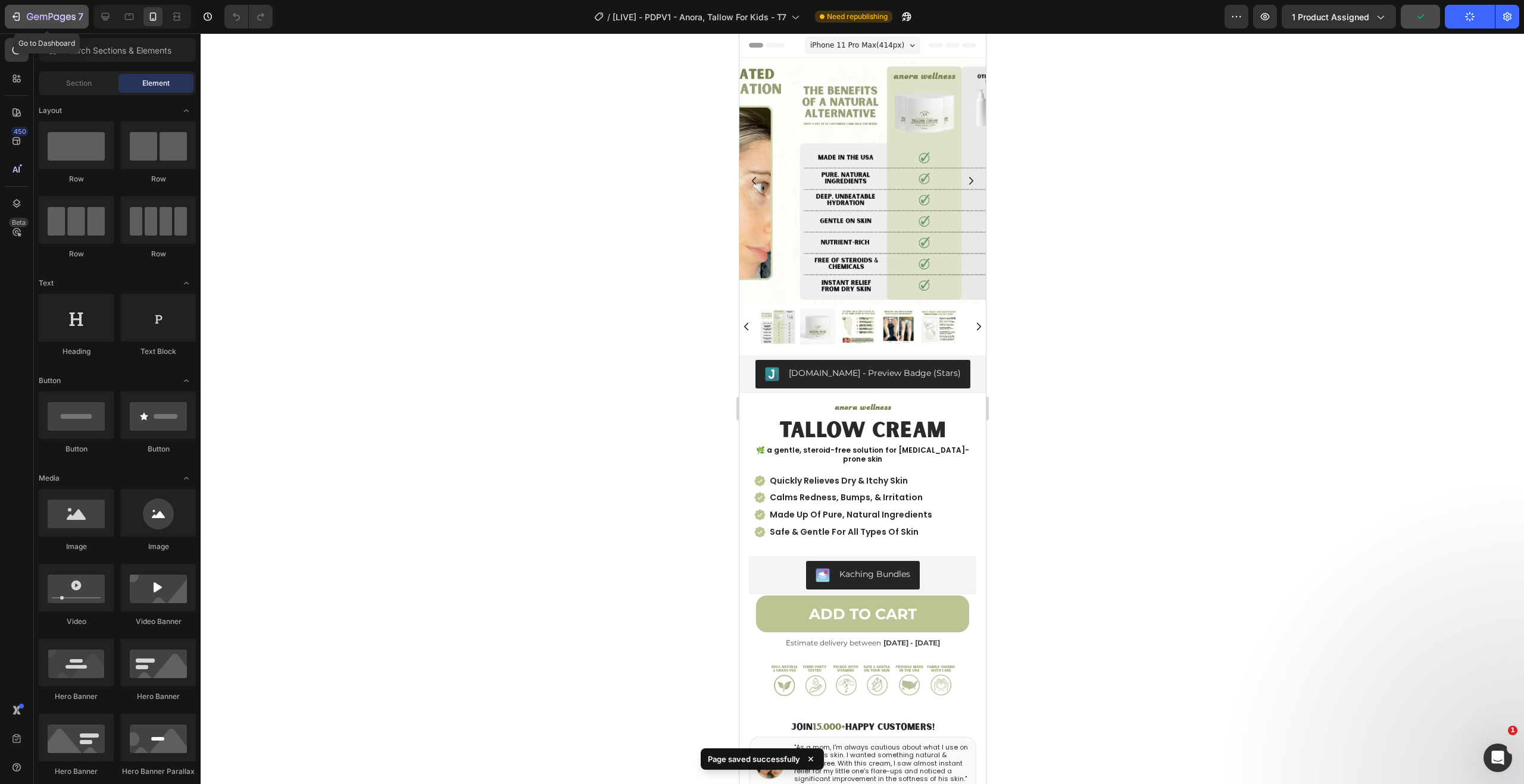
click at [32, 20] on icon "button" at bounding box center [51, 17] width 49 height 10
